Goal: Task Accomplishment & Management: Manage account settings

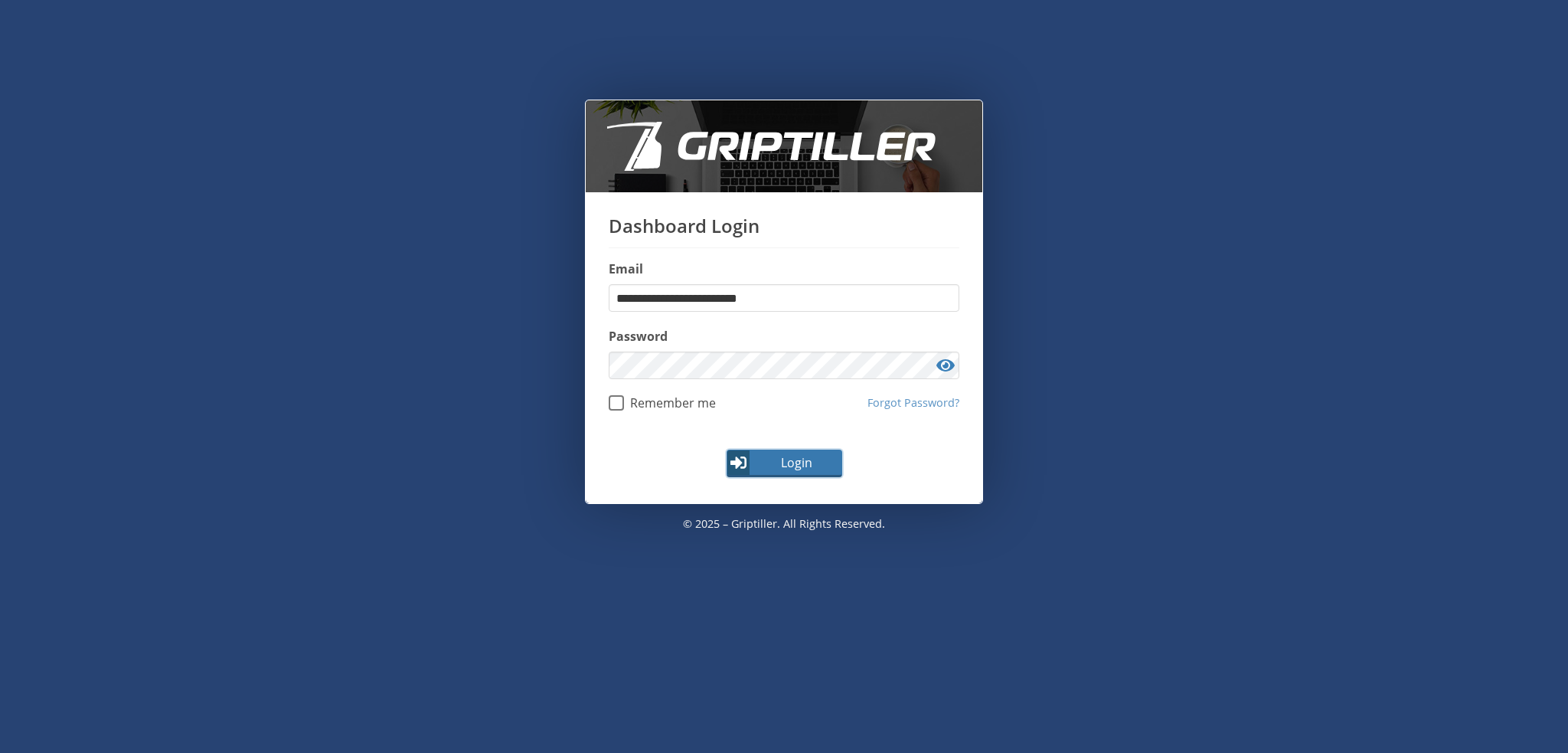
click at [787, 456] on span "Login" at bounding box center [797, 462] width 89 height 18
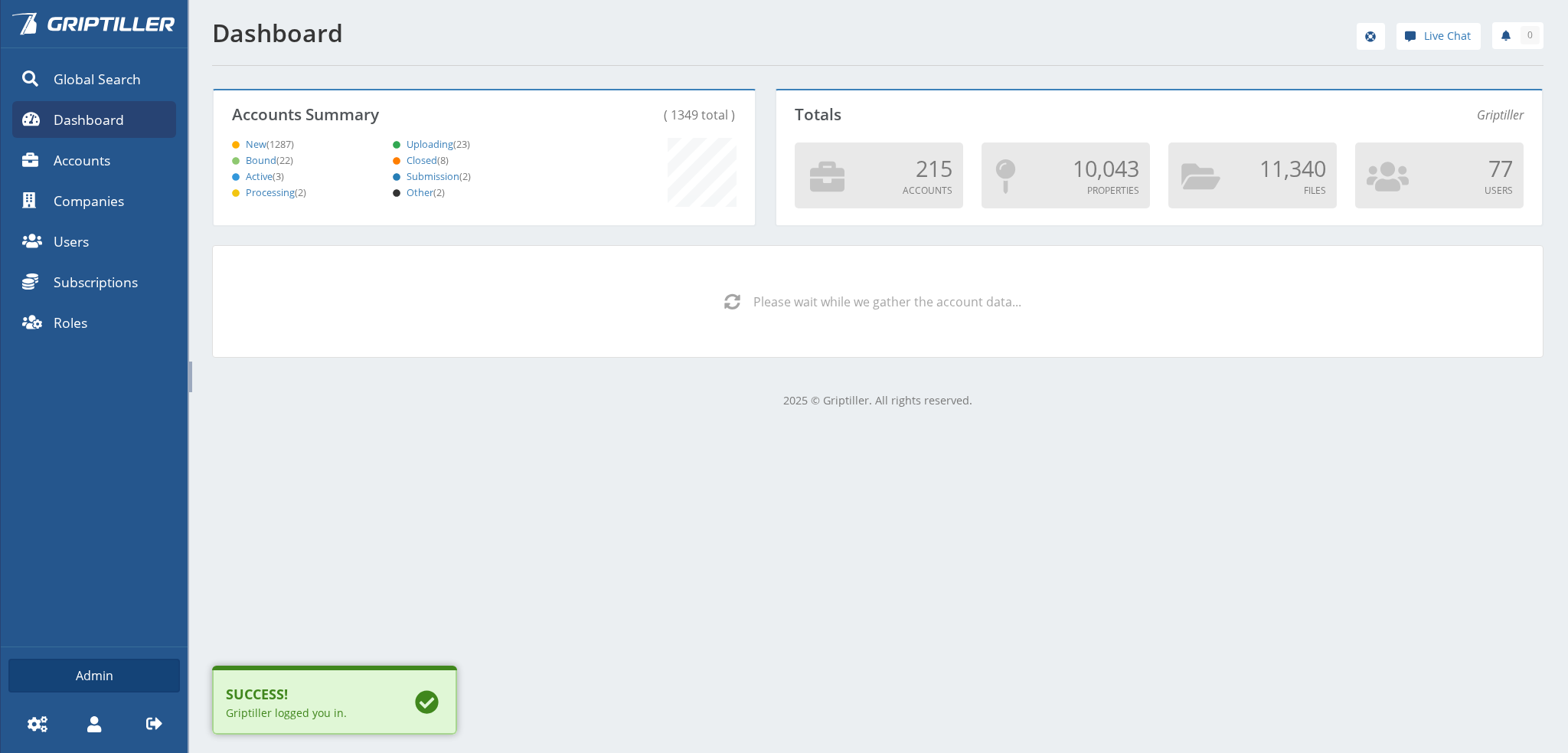
scroll to position [134, 537]
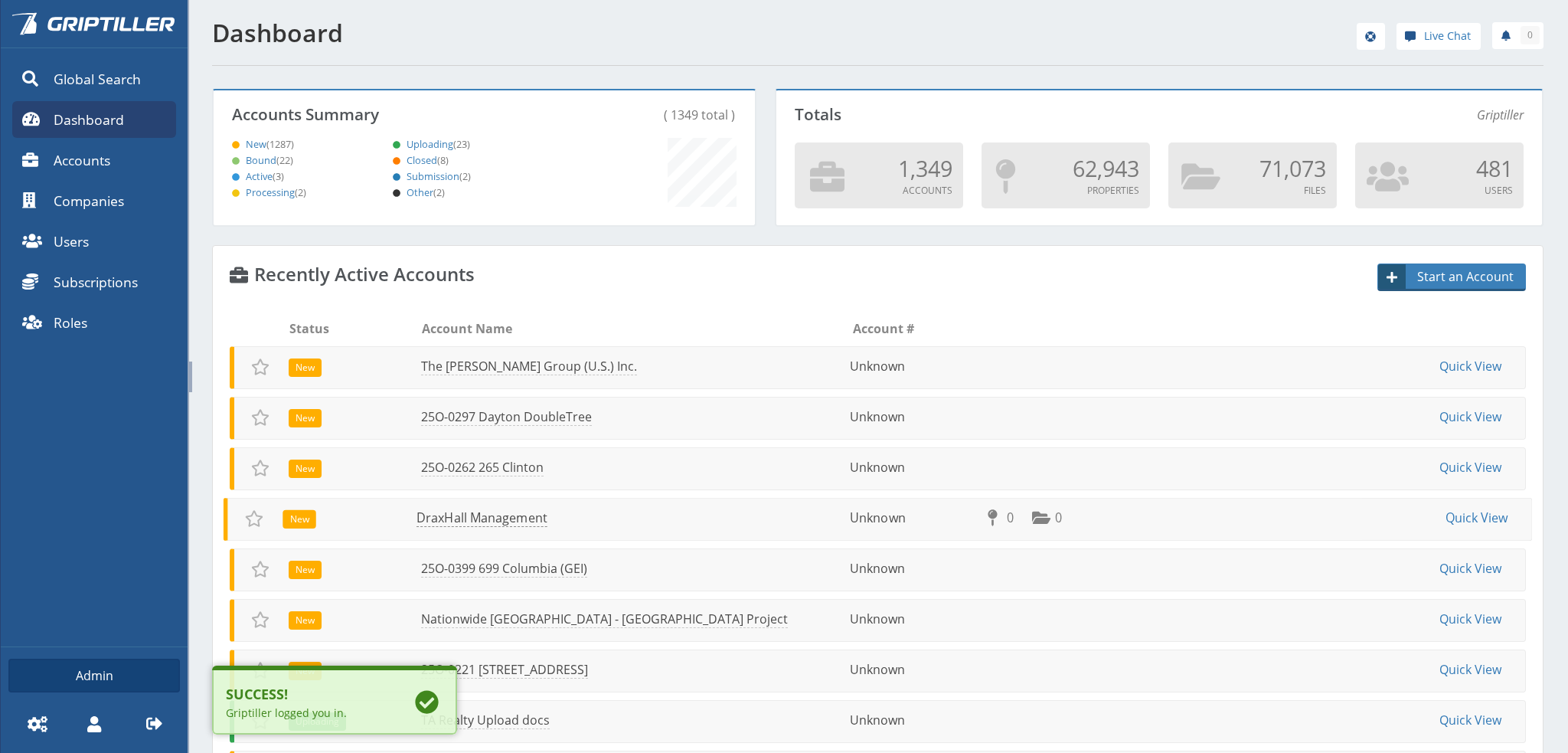
click at [481, 515] on link "DraxHall Management" at bounding box center [482, 518] width 131 height 18
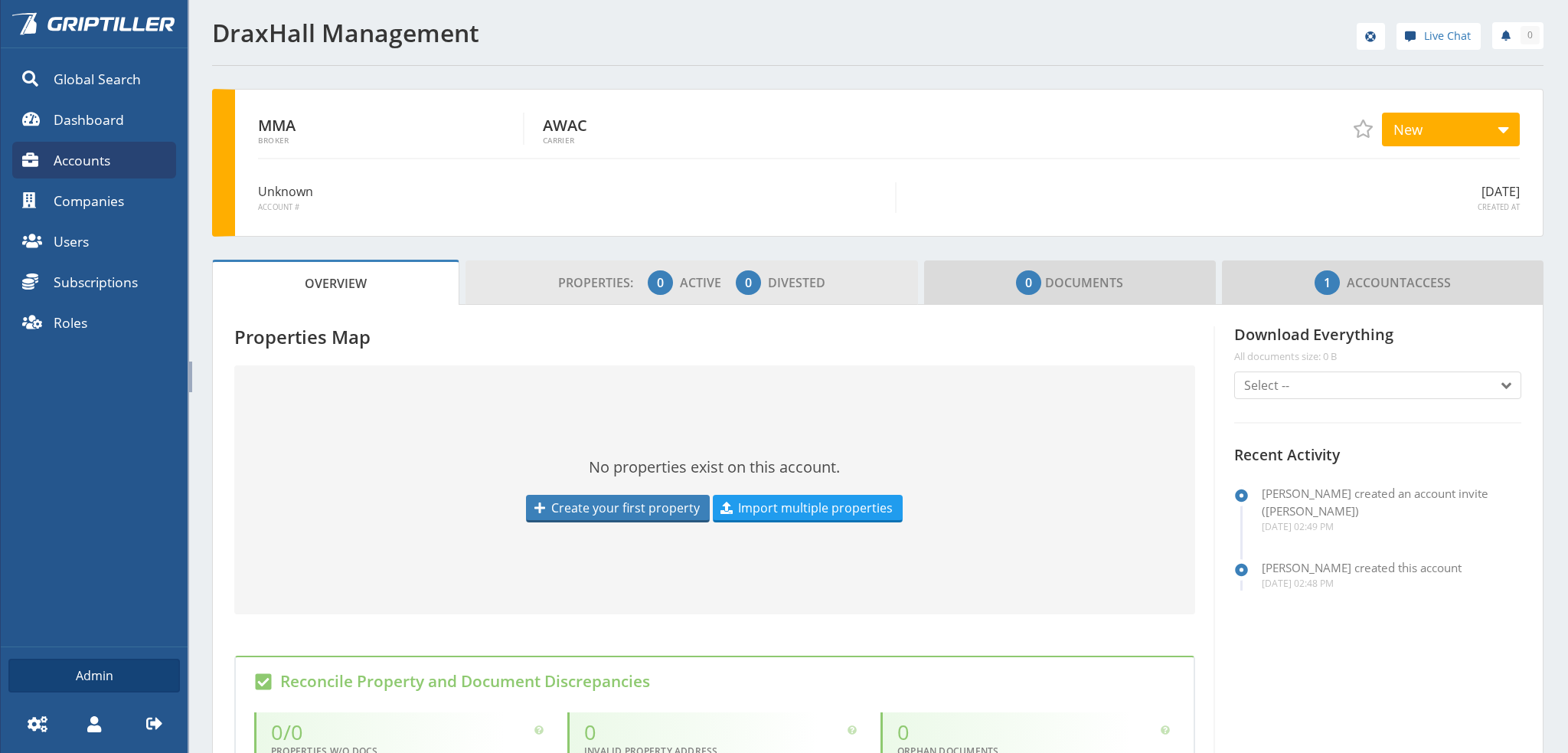
click at [605, 290] on span "Properties: 0 Active 0 Divested" at bounding box center [692, 282] width 267 height 30
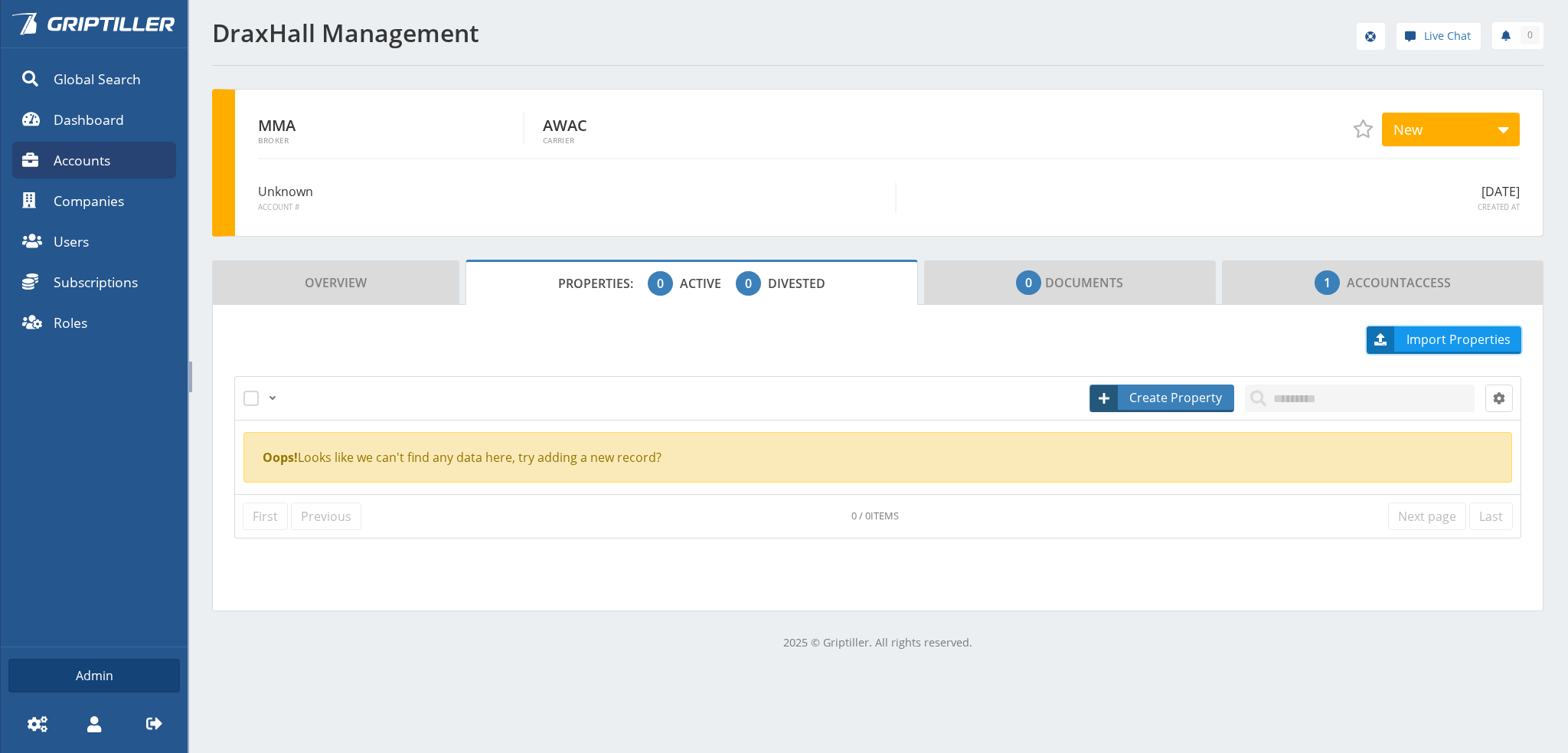
click at [1447, 337] on span "Import Properties" at bounding box center [1459, 338] width 125 height 18
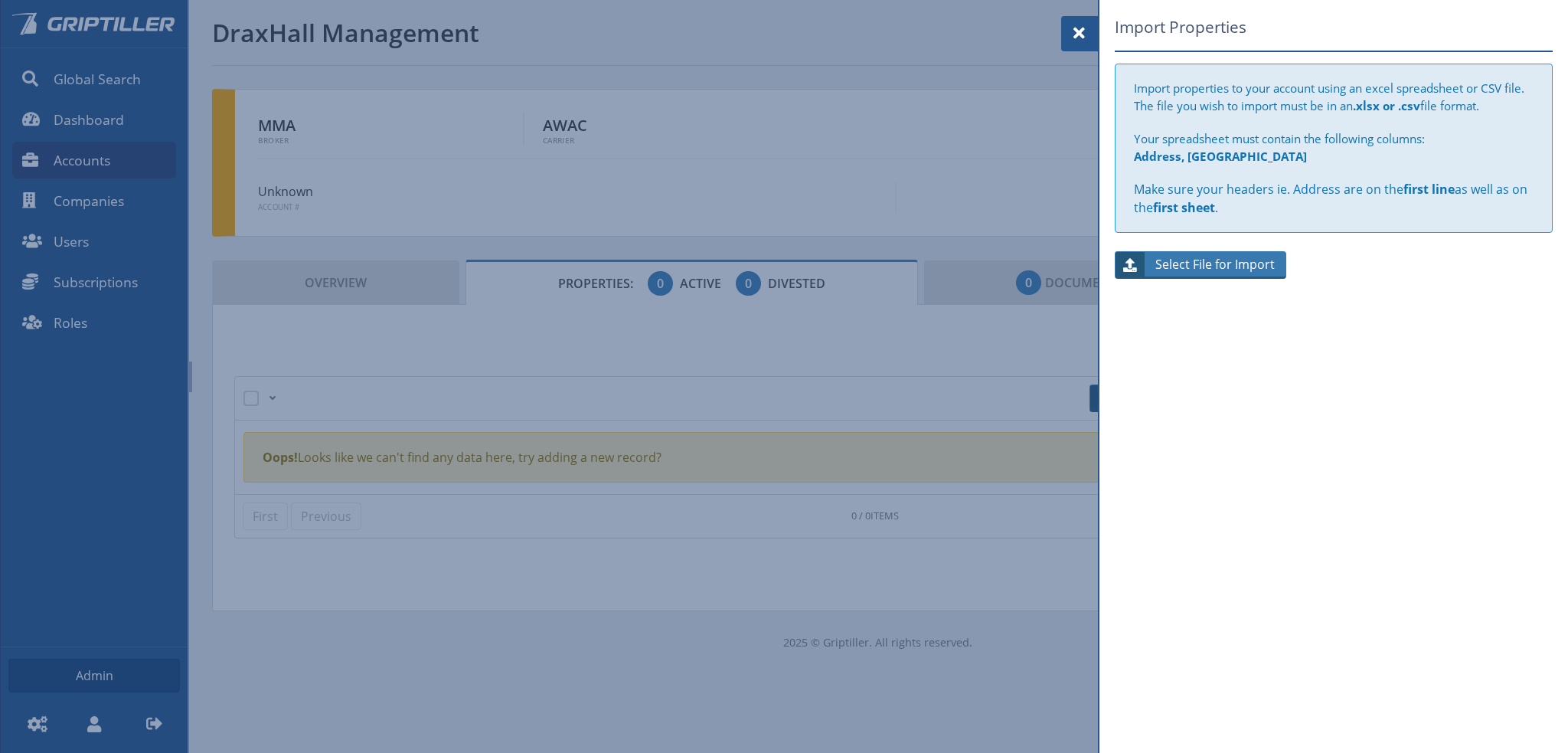
click at [1218, 261] on span "Select File for Import" at bounding box center [1216, 263] width 139 height 18
click at [1218, 261] on input "Select File for Import" at bounding box center [1201, 264] width 172 height 27
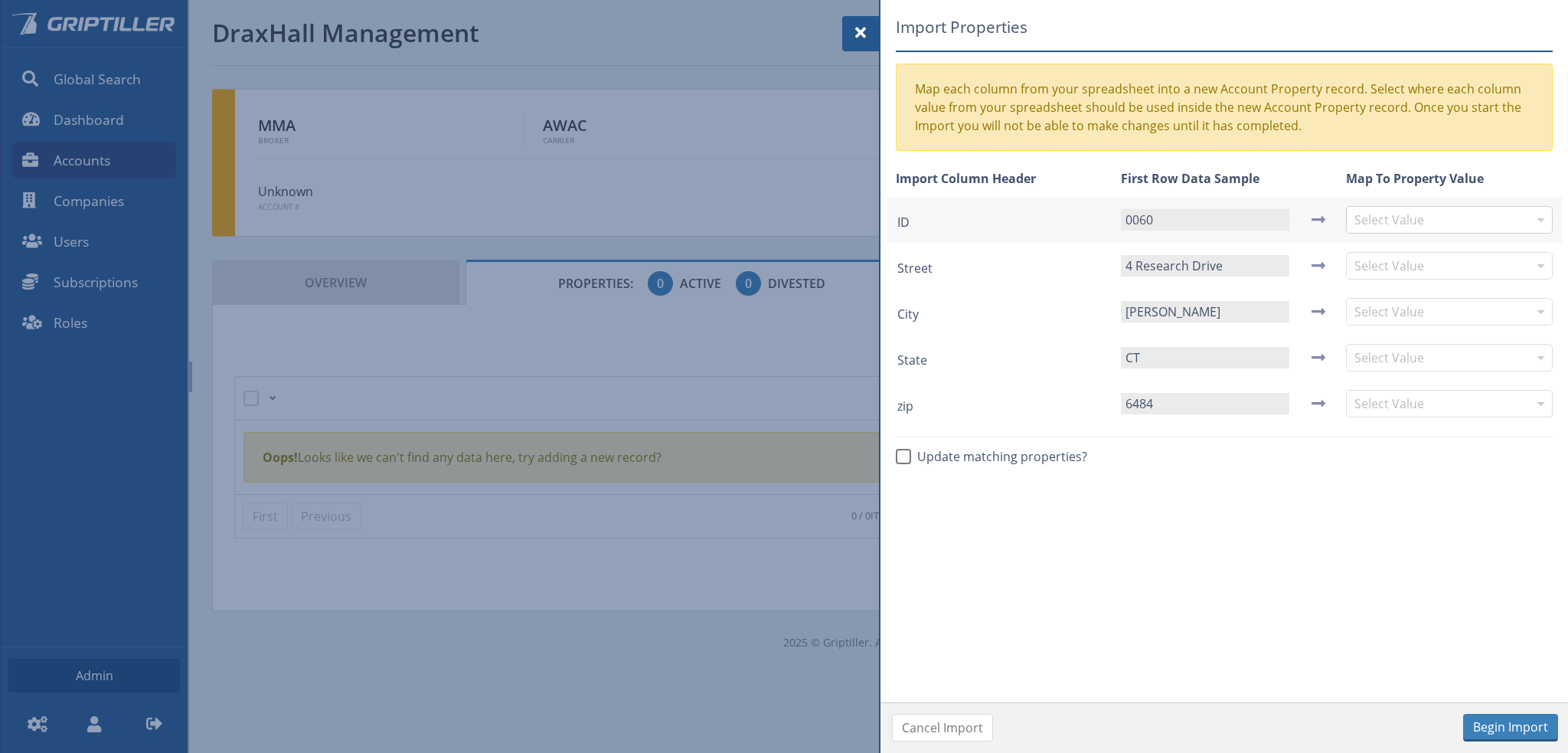
click at [1440, 214] on input "text" at bounding box center [1442, 219] width 174 height 26
click at [1379, 262] on input "text" at bounding box center [1442, 265] width 174 height 26
click at [1380, 310] on input "text" at bounding box center [1442, 311] width 174 height 26
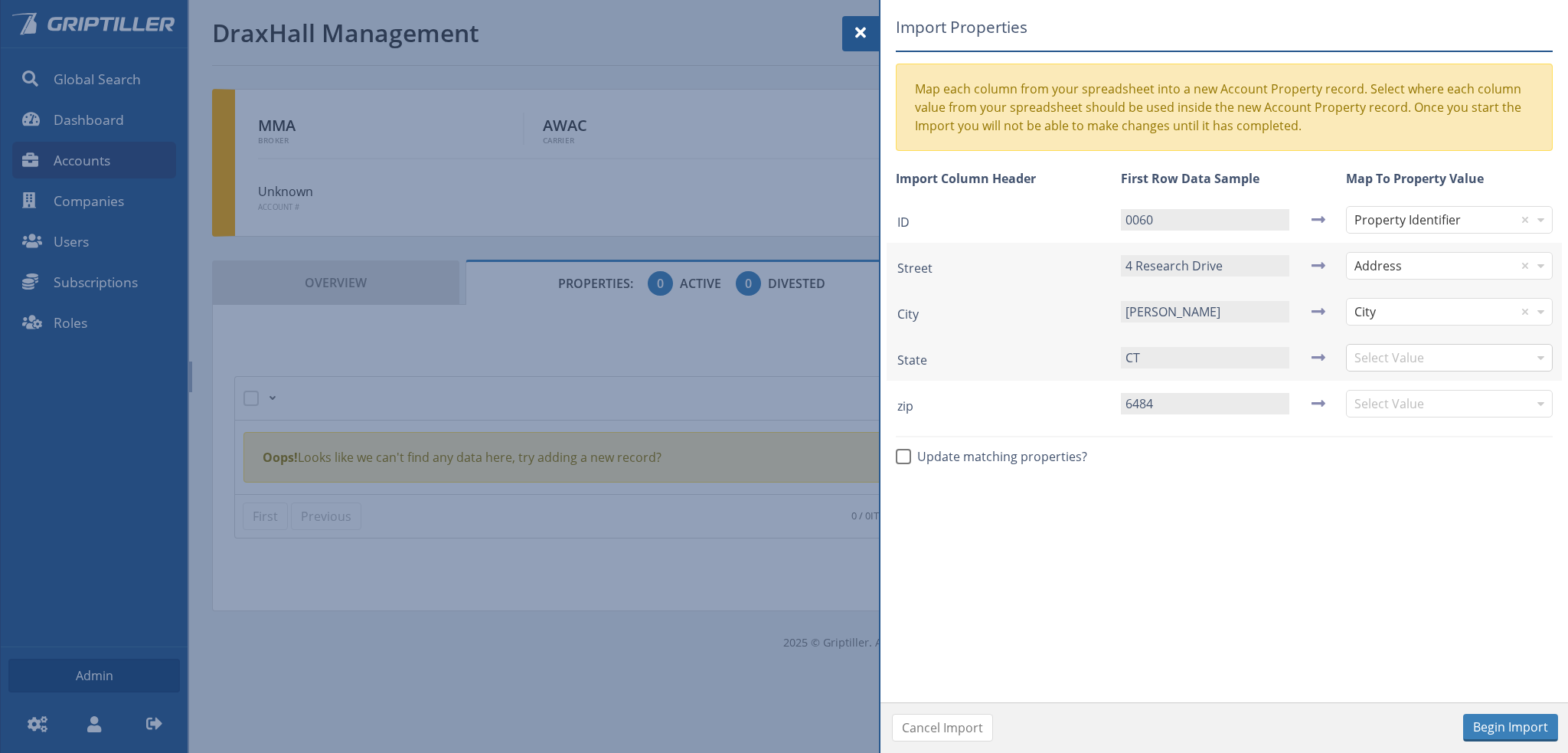
click at [1384, 351] on input "text" at bounding box center [1442, 357] width 174 height 26
click at [1384, 405] on input "text" at bounding box center [1442, 403] width 174 height 26
drag, startPoint x: 1510, startPoint y: 724, endPoint x: 1514, endPoint y: 716, distance: 8.9
click at [1511, 722] on button "Begin Import" at bounding box center [1511, 726] width 95 height 27
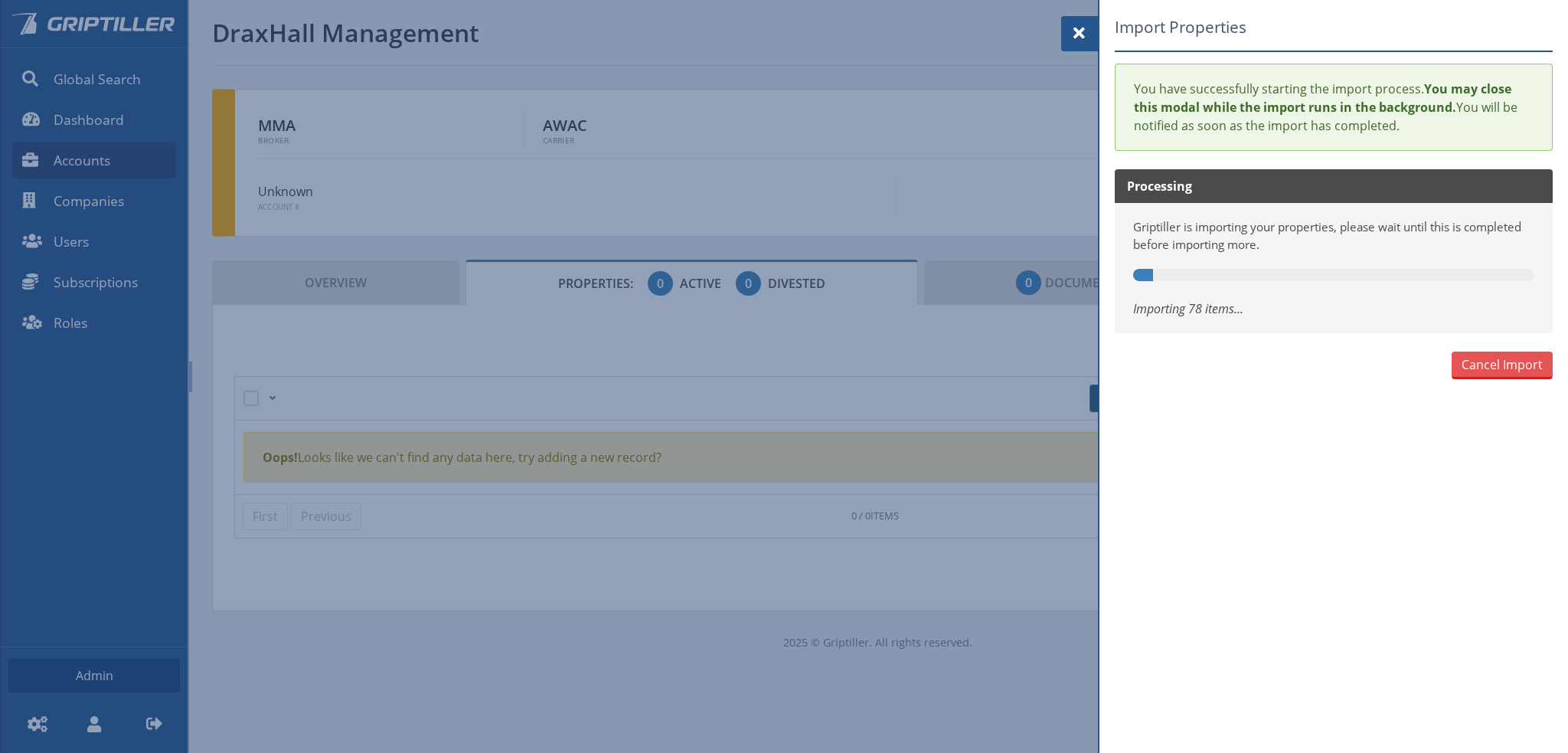
click at [1078, 30] on span at bounding box center [1079, 32] width 18 height 18
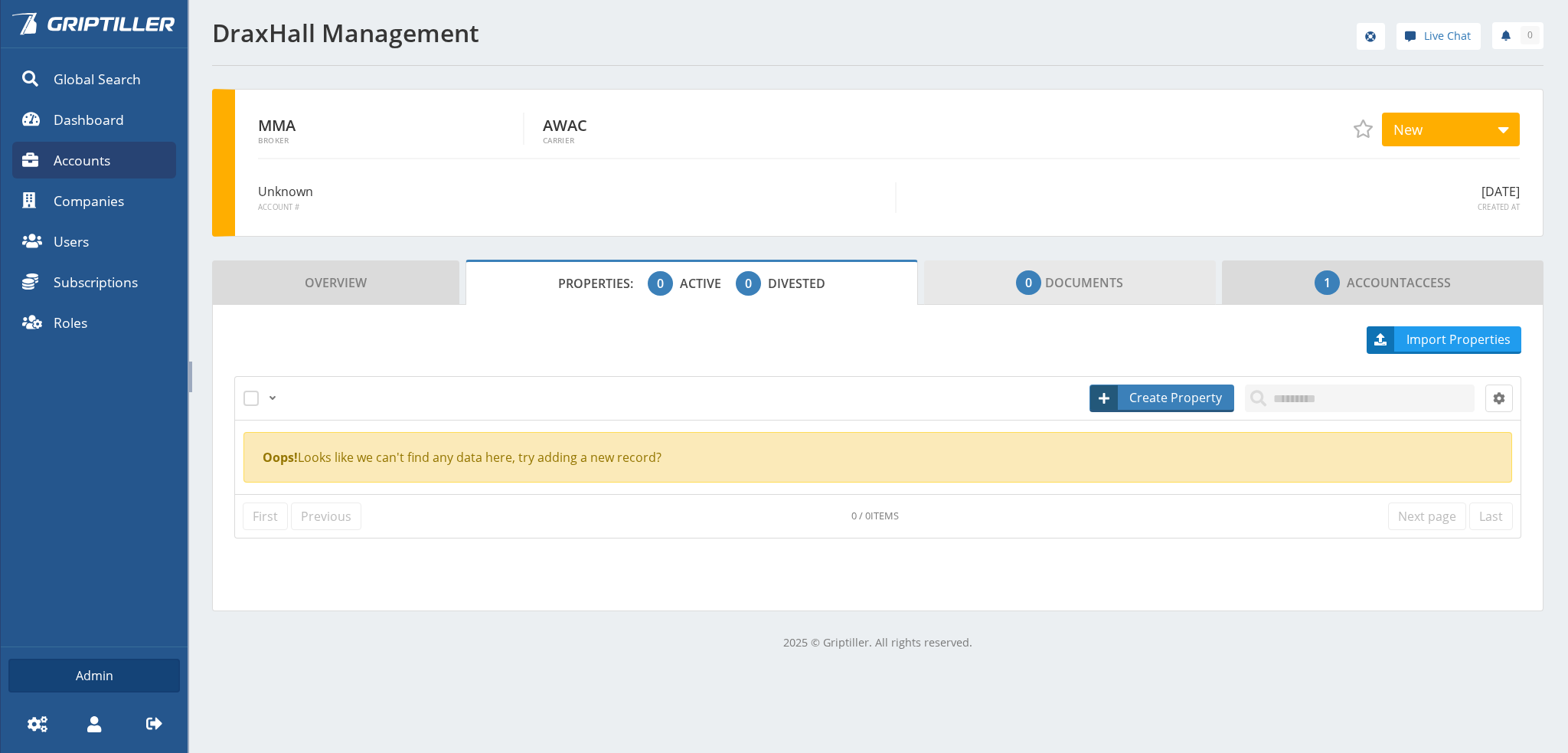
click at [1080, 267] on span "0 Documents" at bounding box center [1070, 282] width 107 height 30
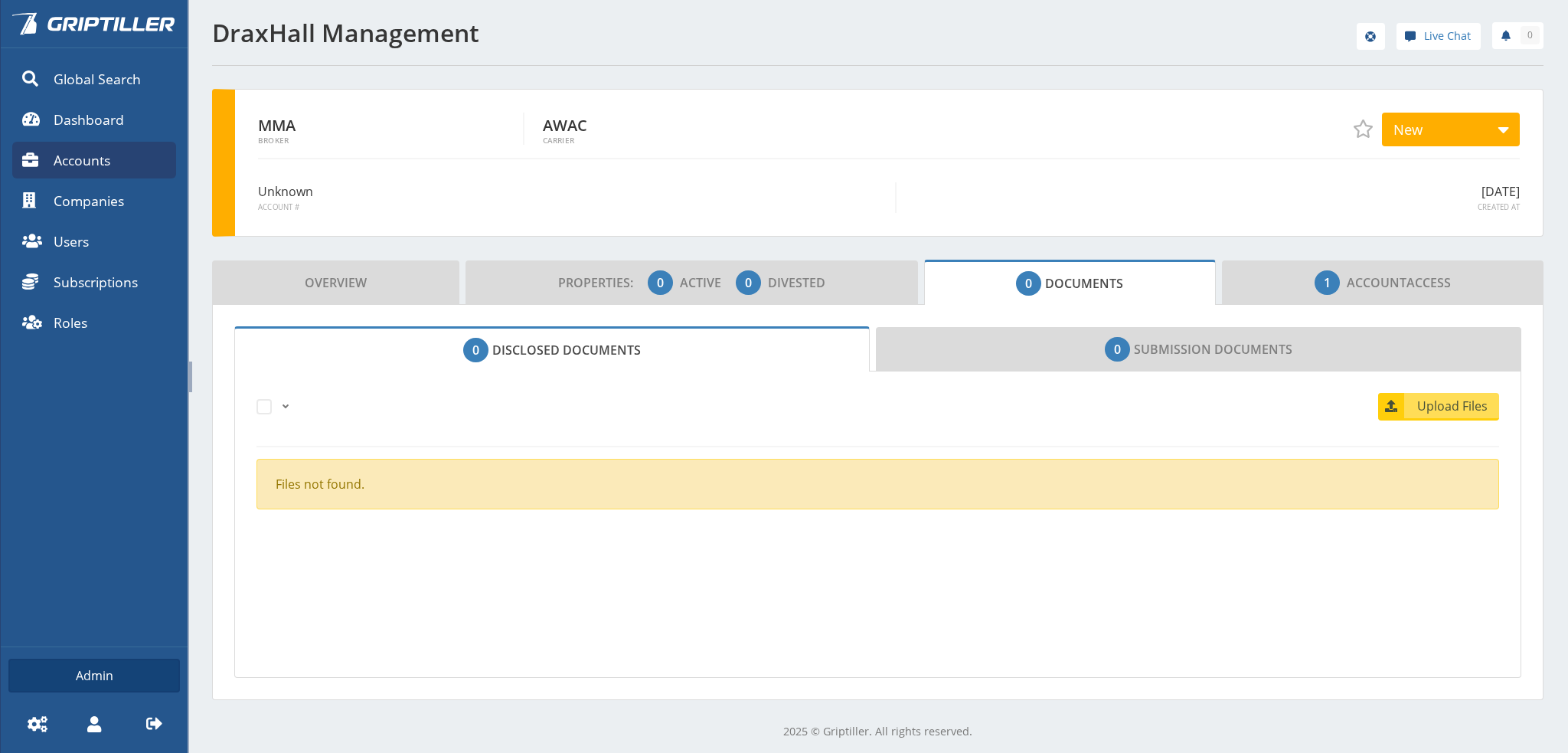
click at [525, 351] on link "0 Disclosed Documents" at bounding box center [551, 349] width 636 height 45
click at [1455, 401] on span "Upload Files" at bounding box center [1453, 405] width 93 height 18
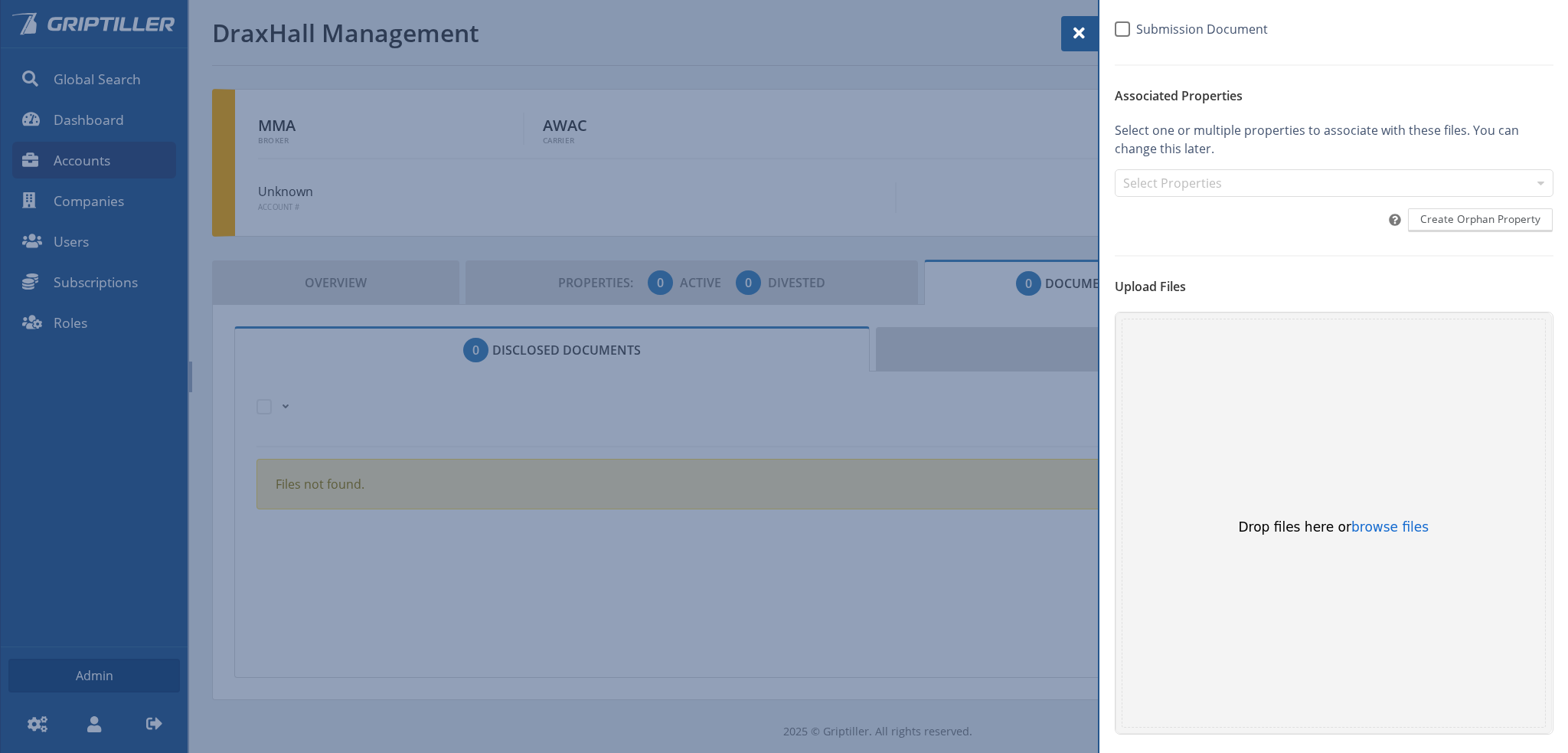
scroll to position [157, 0]
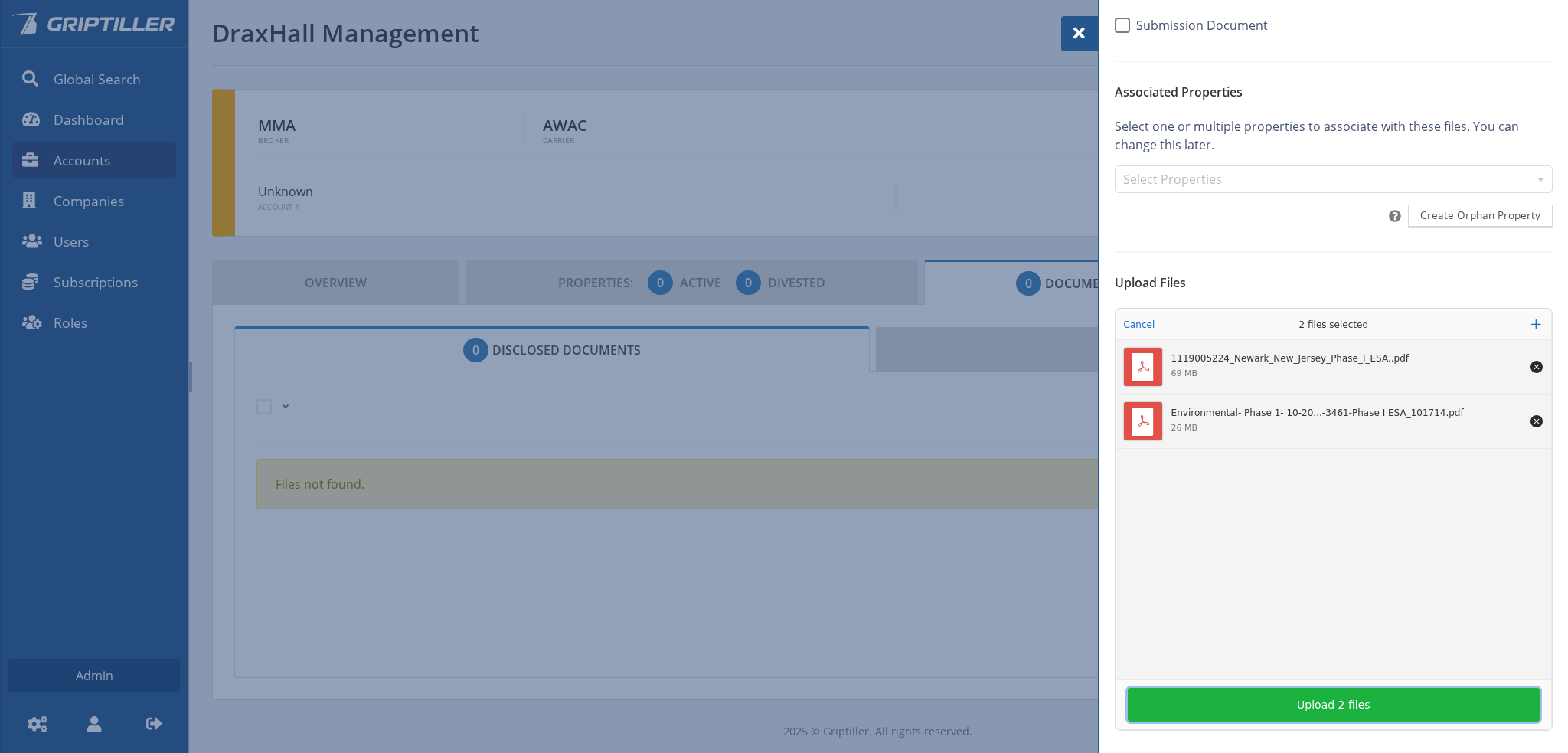
click at [1363, 701] on button "Upload 2 files" at bounding box center [1334, 705] width 412 height 34
